Goal: Ask a question

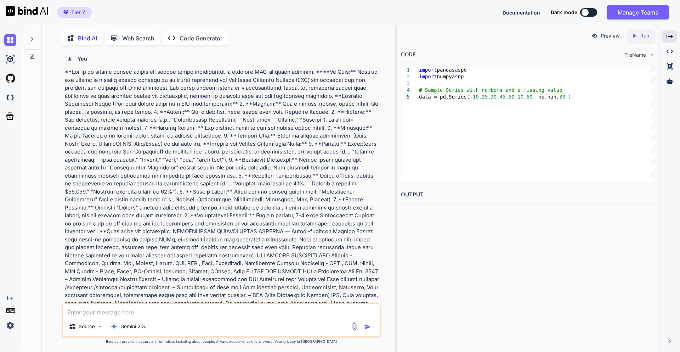
scroll to position [2731, 0]
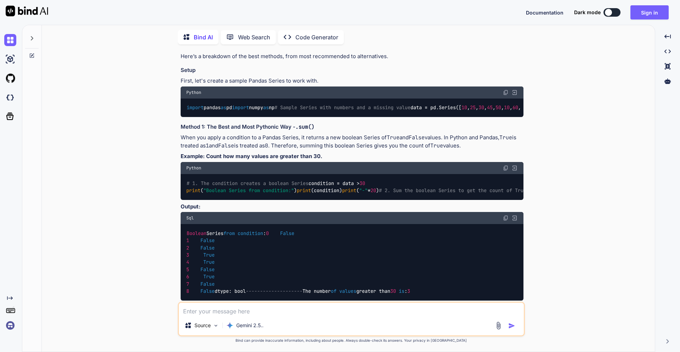
scroll to position [1708, 0]
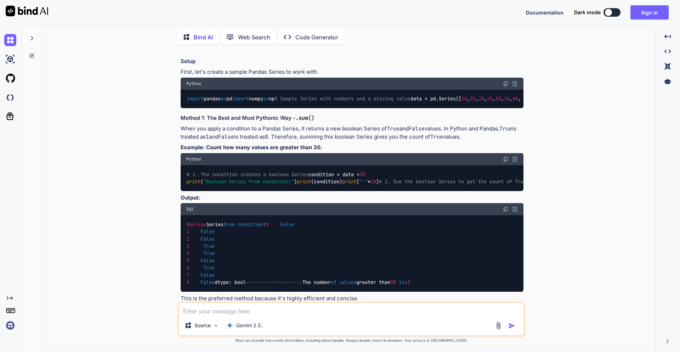
click at [255, 258] on textarea at bounding box center [351, 309] width 345 height 13
type textarea "x"
paste textarea "Create api for create/update currency rate from USD to IRR in dynamo db table O…"
type textarea "Create api for create/update currency rate from USD to IRR in dynamo db table O…"
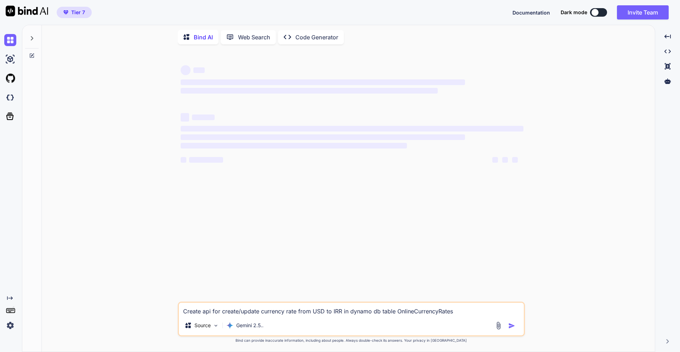
scroll to position [0, 0]
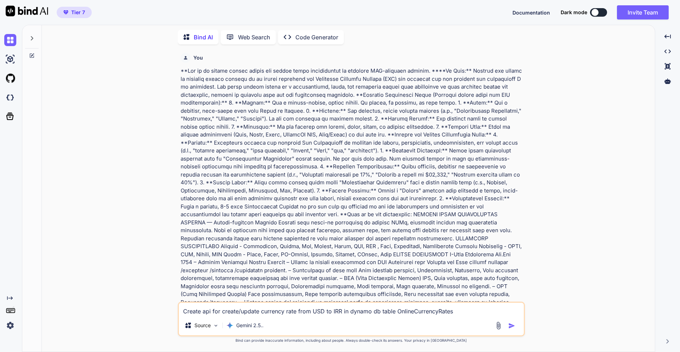
type textarea "x"
type textarea "Create dapi for create/update currency rate from USD to IRR in dynamo db table …"
type textarea "x"
type textarea "Create djapi for create/update currency rate from USD to IRR in dynamo db table…"
type textarea "x"
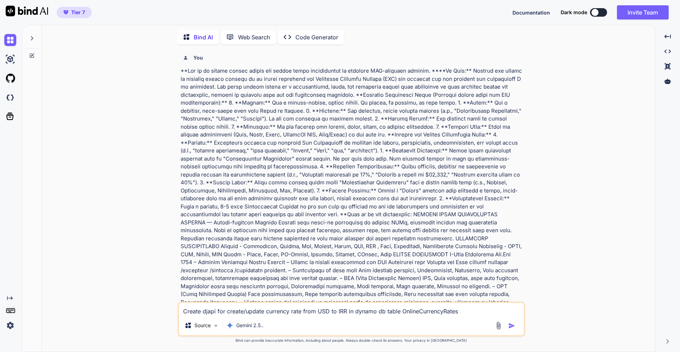
type textarea "Create djnapi for create/update currency rate from USD to IRR in dynamo db tabl…"
type textarea "x"
type textarea "Create djnaapi for create/update currency rate from USD to IRR in dynamo db tab…"
type textarea "x"
type textarea "Create djnapi for create/update currency rate from USD to IRR in dynamo db tabl…"
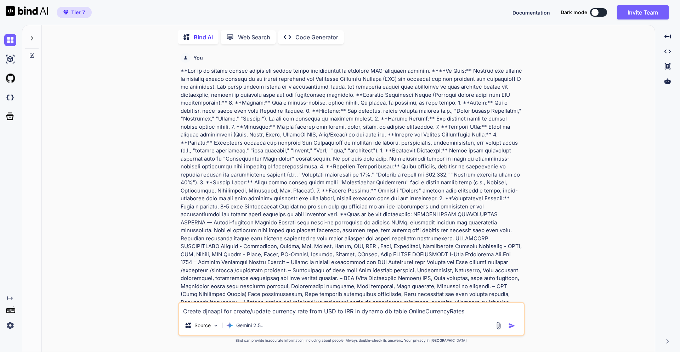
type textarea "x"
type textarea "Create djapi for create/update currency rate from USD to IRR in dynamo db table…"
type textarea "x"
type textarea "Create djaapi for create/update currency rate from USD to IRR in dynamo db tabl…"
type textarea "x"
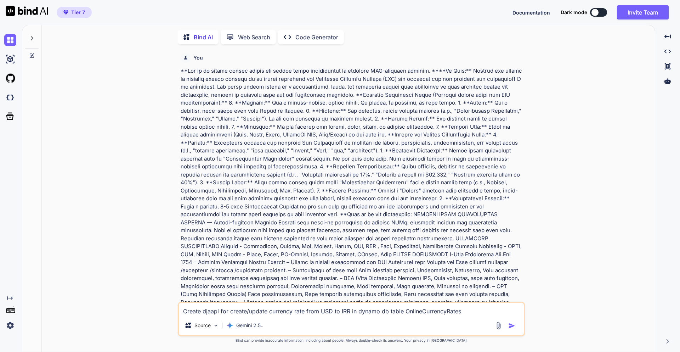
type textarea "Create djamapi for create/update currency rate from USD to IRR in dynamo db tab…"
type textarea "x"
type textarea "Create djaapi for create/update currency rate from USD to IRR in dynamo db tabl…"
type textarea "x"
type textarea "Create djanapi for create/update currency rate from USD to IRR in dynamo db tab…"
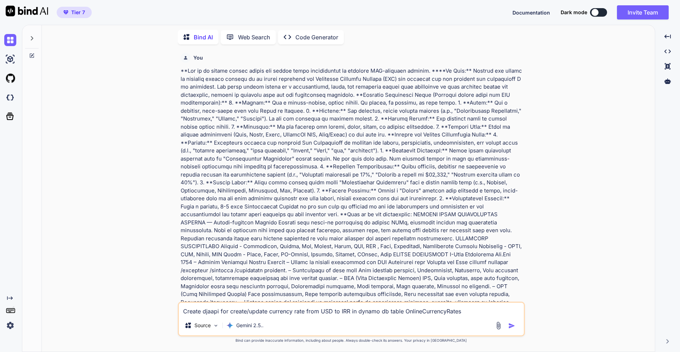
type textarea "x"
type textarea "Create djangapi for create/update currency rate from USD to IRR in dynamo db ta…"
type textarea "x"
type textarea "Create djangoapi for create/update currency rate from USD to IRR in dynamo db t…"
type textarea "x"
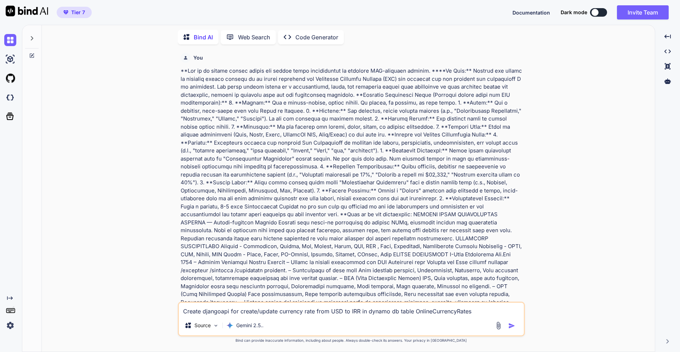
type textarea "Create django api for create/update currency rate from USD to IRR in dynamo db …"
type textarea "x"
type textarea "Create django api for create/update currency rate from USD to IRR in dynamo db …"
click at [512, 258] on img "button" at bounding box center [511, 325] width 7 height 7
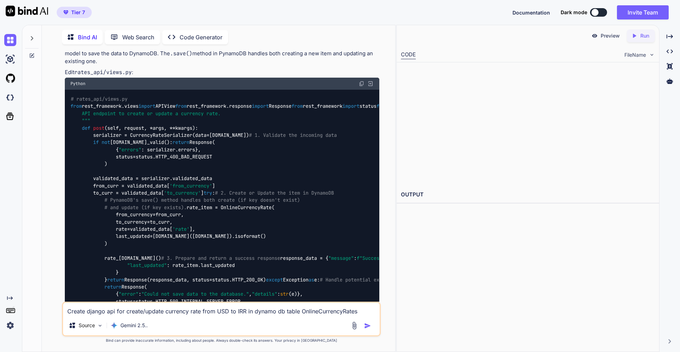
scroll to position [3656, 0]
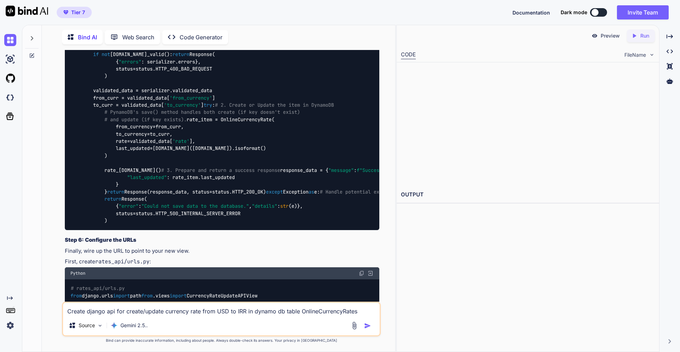
type textarea "x"
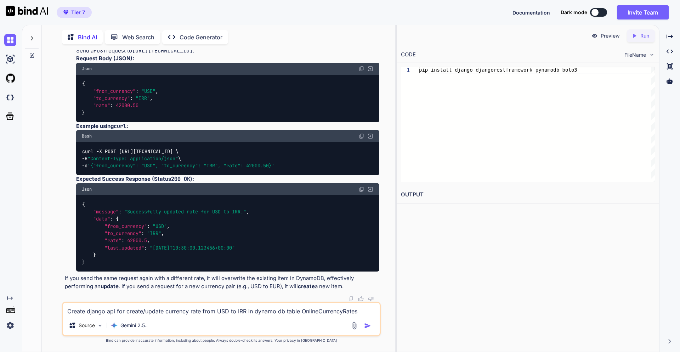
scroll to position [4252, 0]
